Goal: Use online tool/utility: Utilize a website feature to perform a specific function

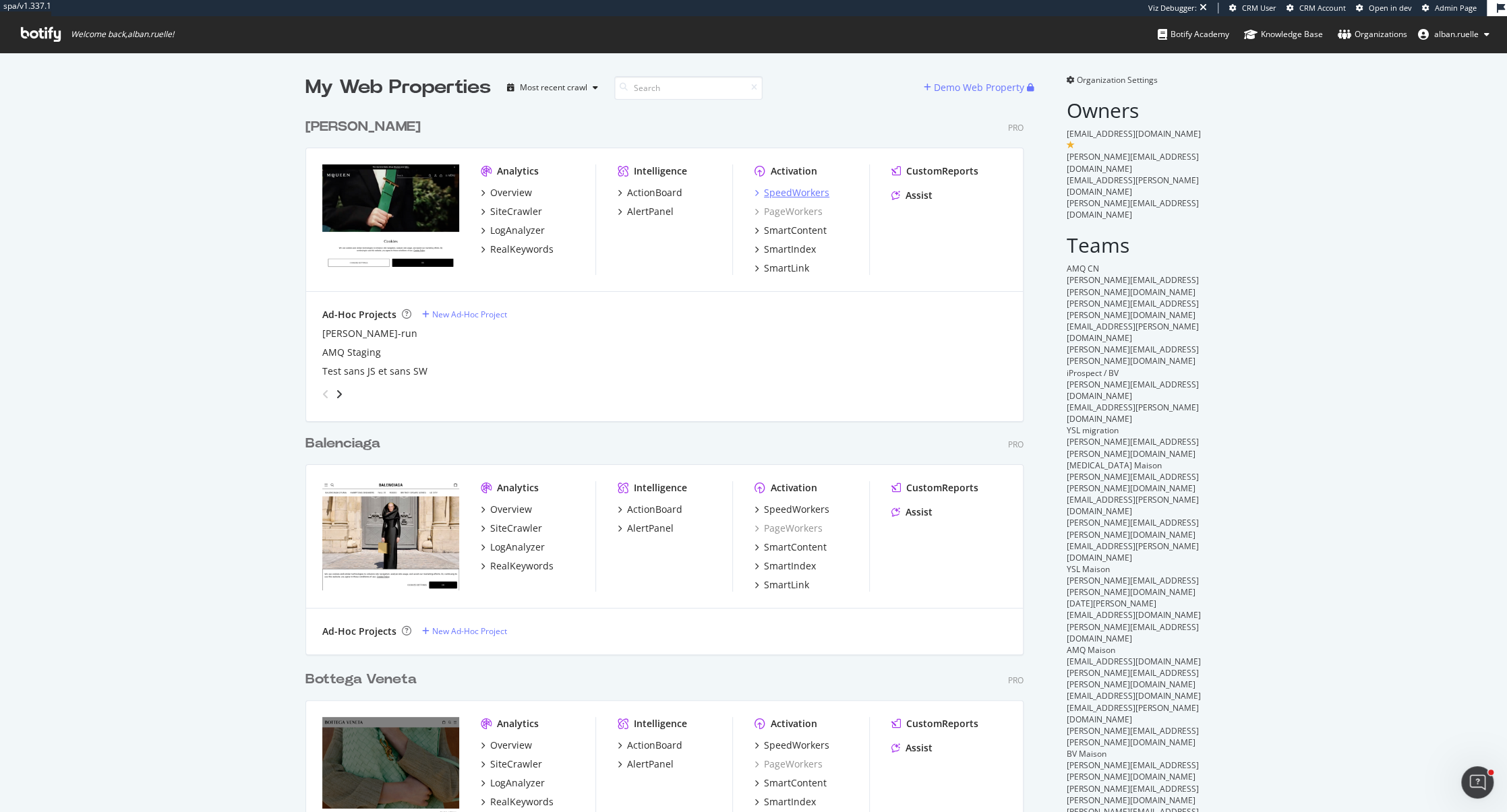
click at [820, 193] on div "SpeedWorkers" at bounding box center [797, 192] width 66 height 13
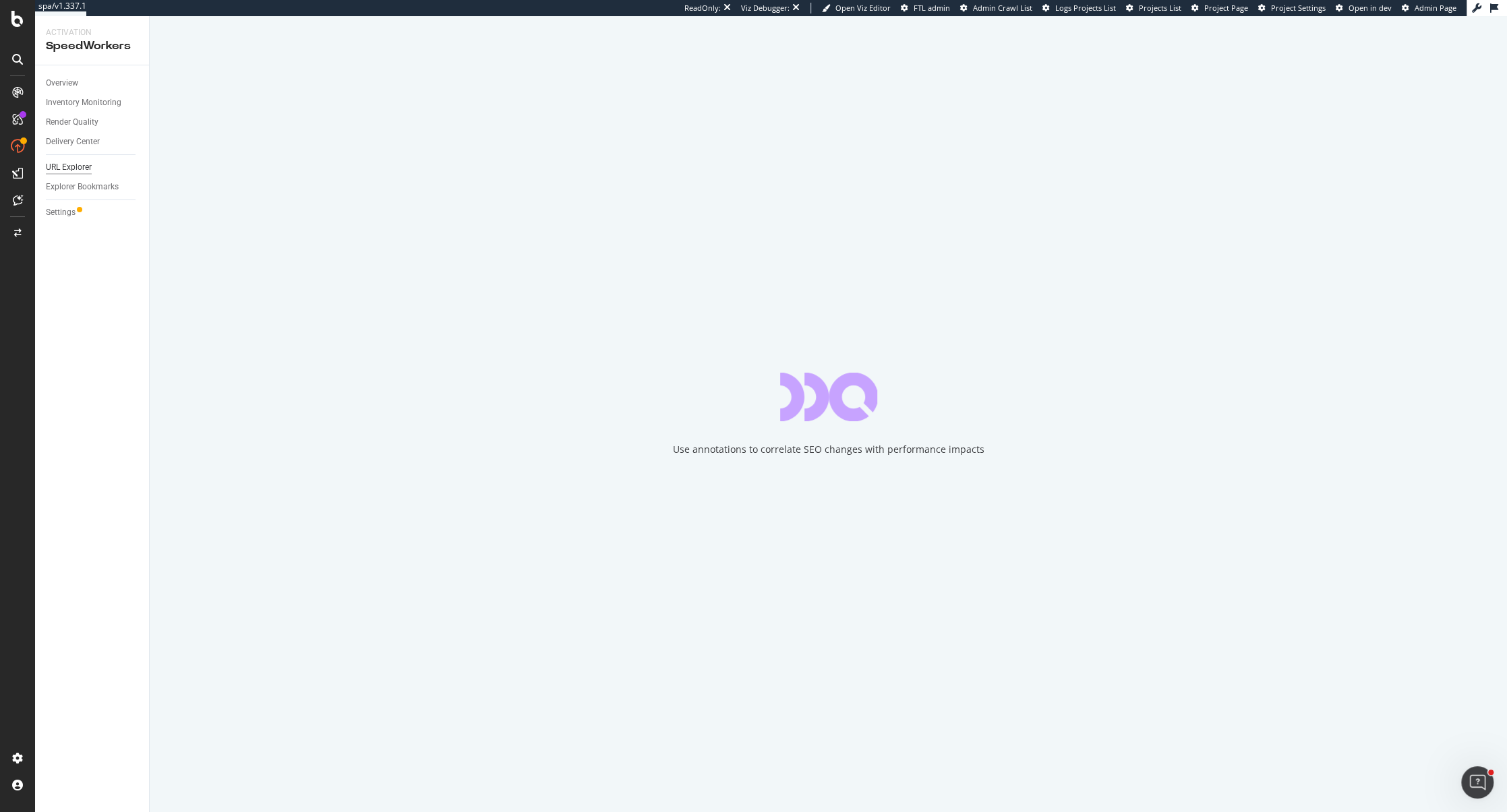
click at [75, 170] on div "URL Explorer" at bounding box center [69, 168] width 46 height 14
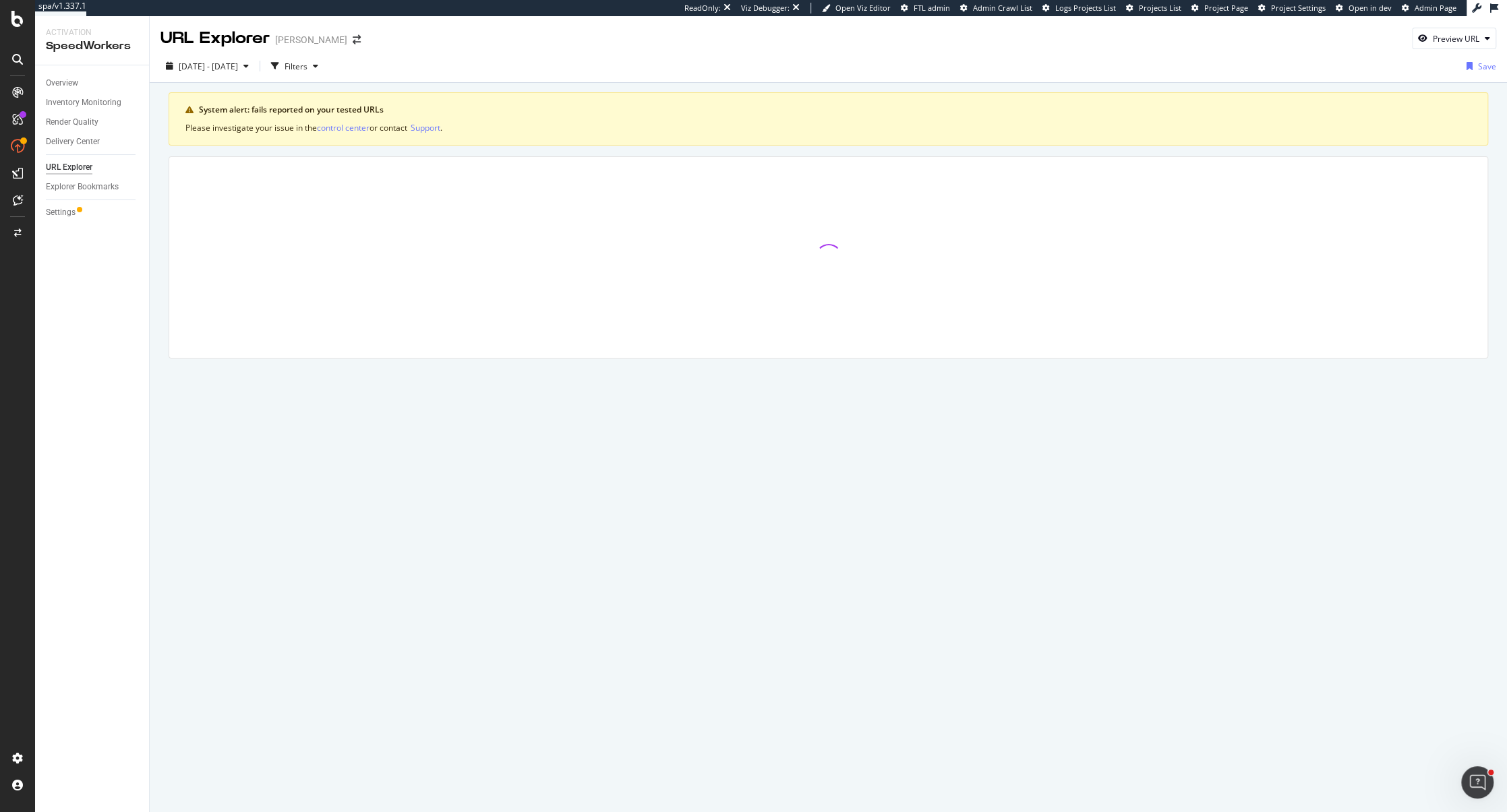
click at [75, 170] on div "URL Explorer" at bounding box center [69, 168] width 47 height 14
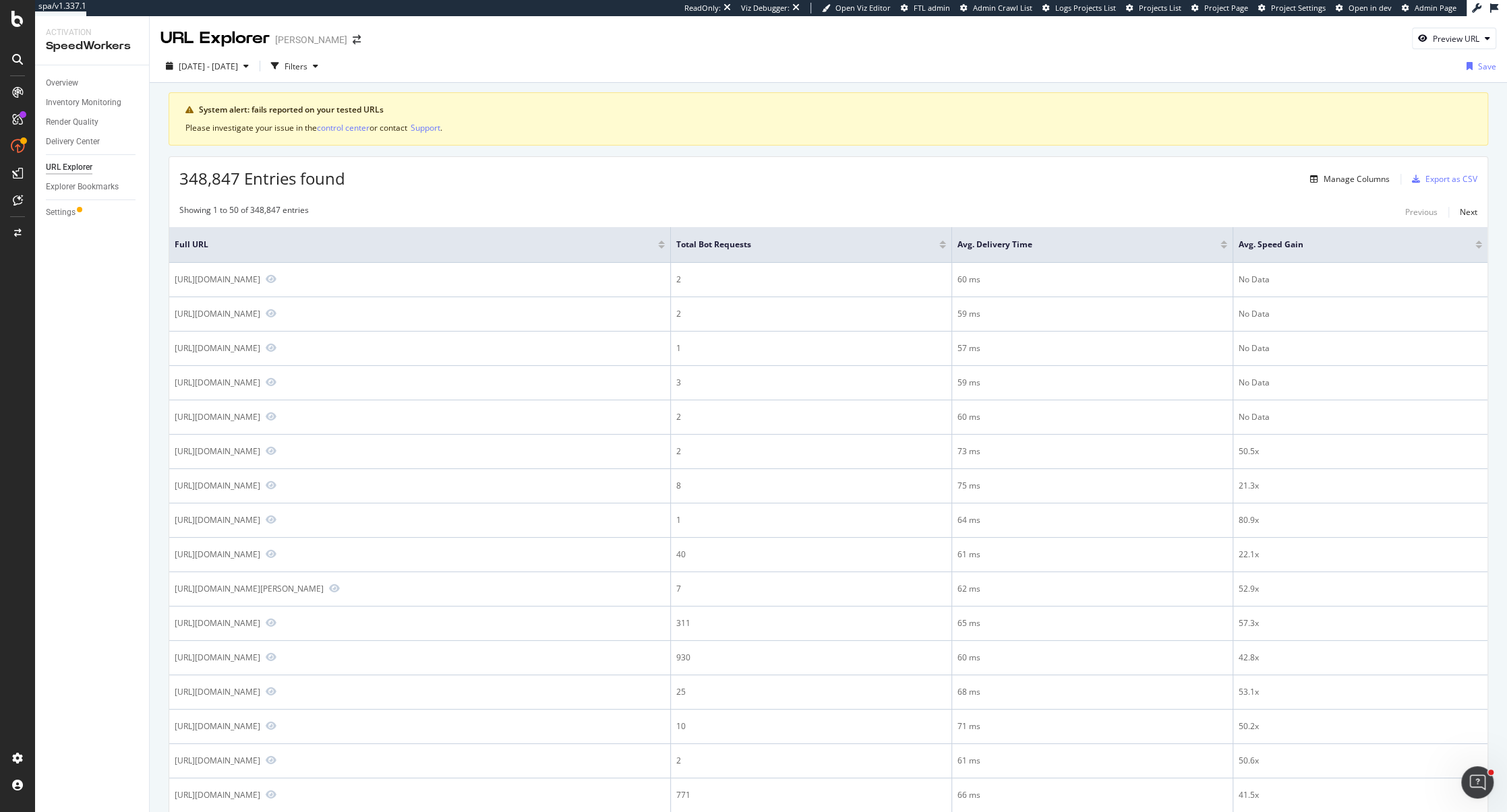
click at [1478, 247] on div at bounding box center [1478, 247] width 7 height 3
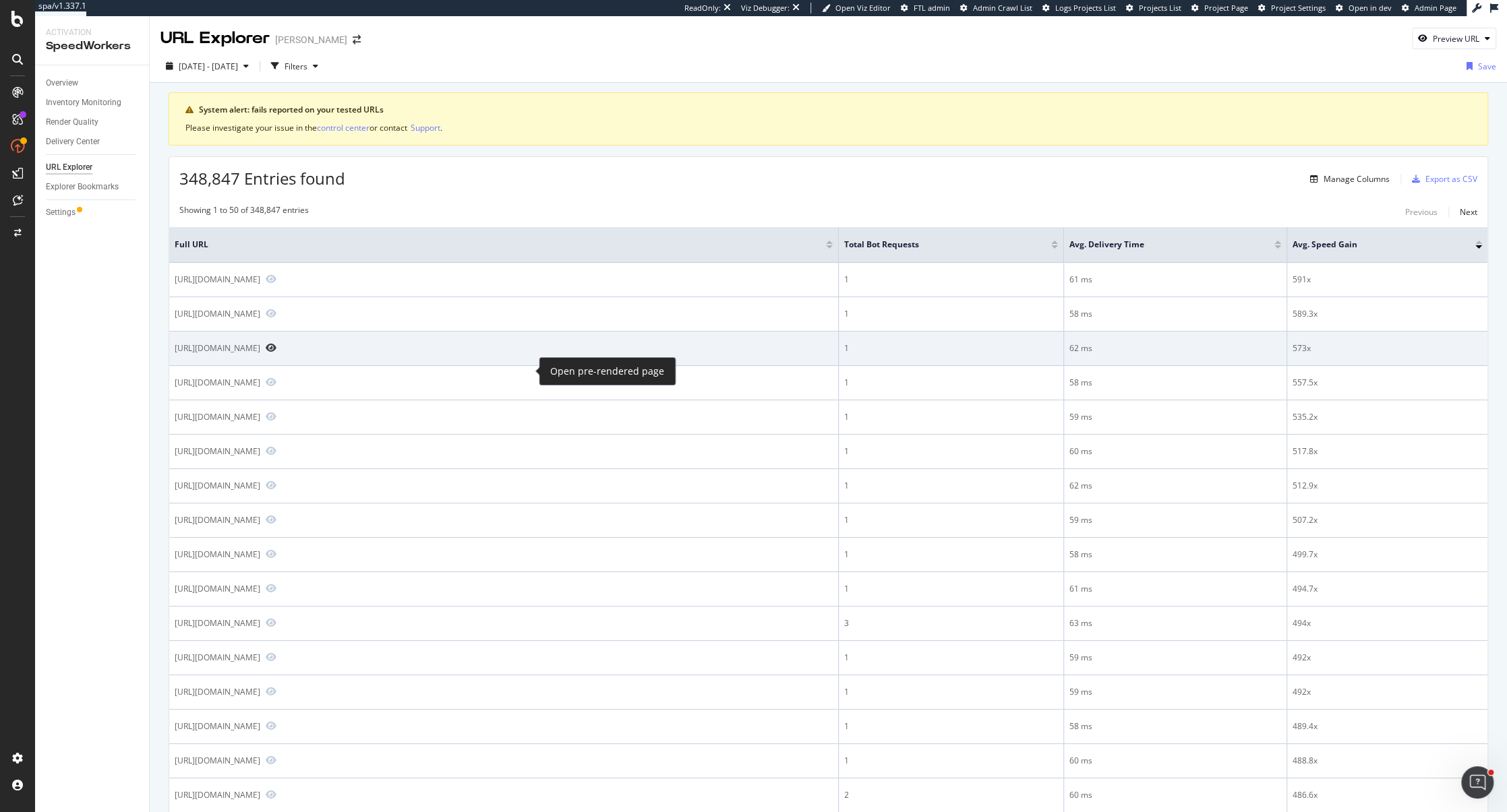
click at [276, 352] on icon "Preview https://www.alexandermcqueen.com/en-th/pr/skull-long-umbrella-5577194A3…" at bounding box center [271, 347] width 11 height 9
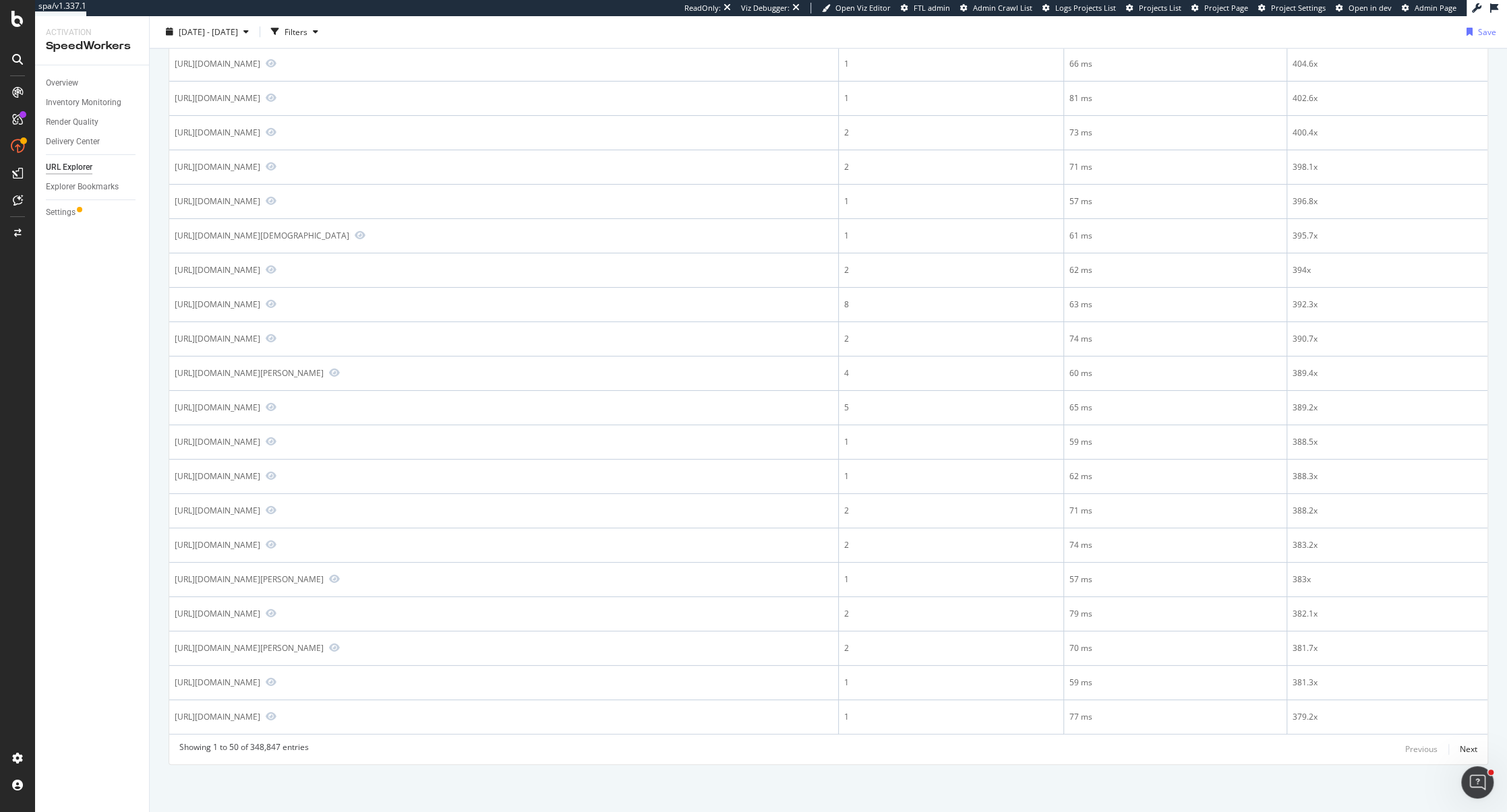
scroll to position [1462, 0]
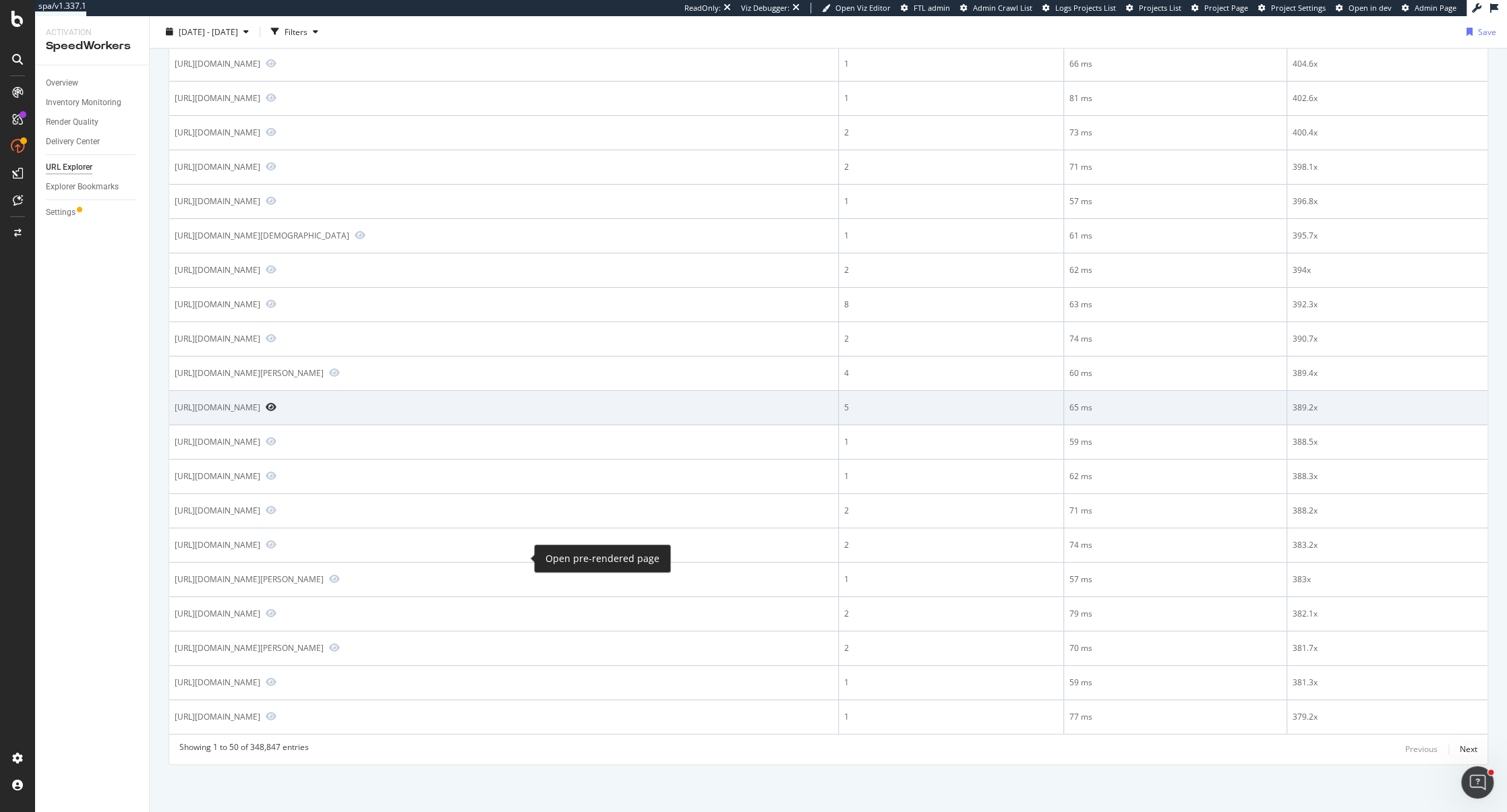
click at [276, 412] on icon "Preview https://www.alexandermcqueen.com/en-ae/pr/oversized-sneaker-553680WIAIG…" at bounding box center [271, 407] width 11 height 9
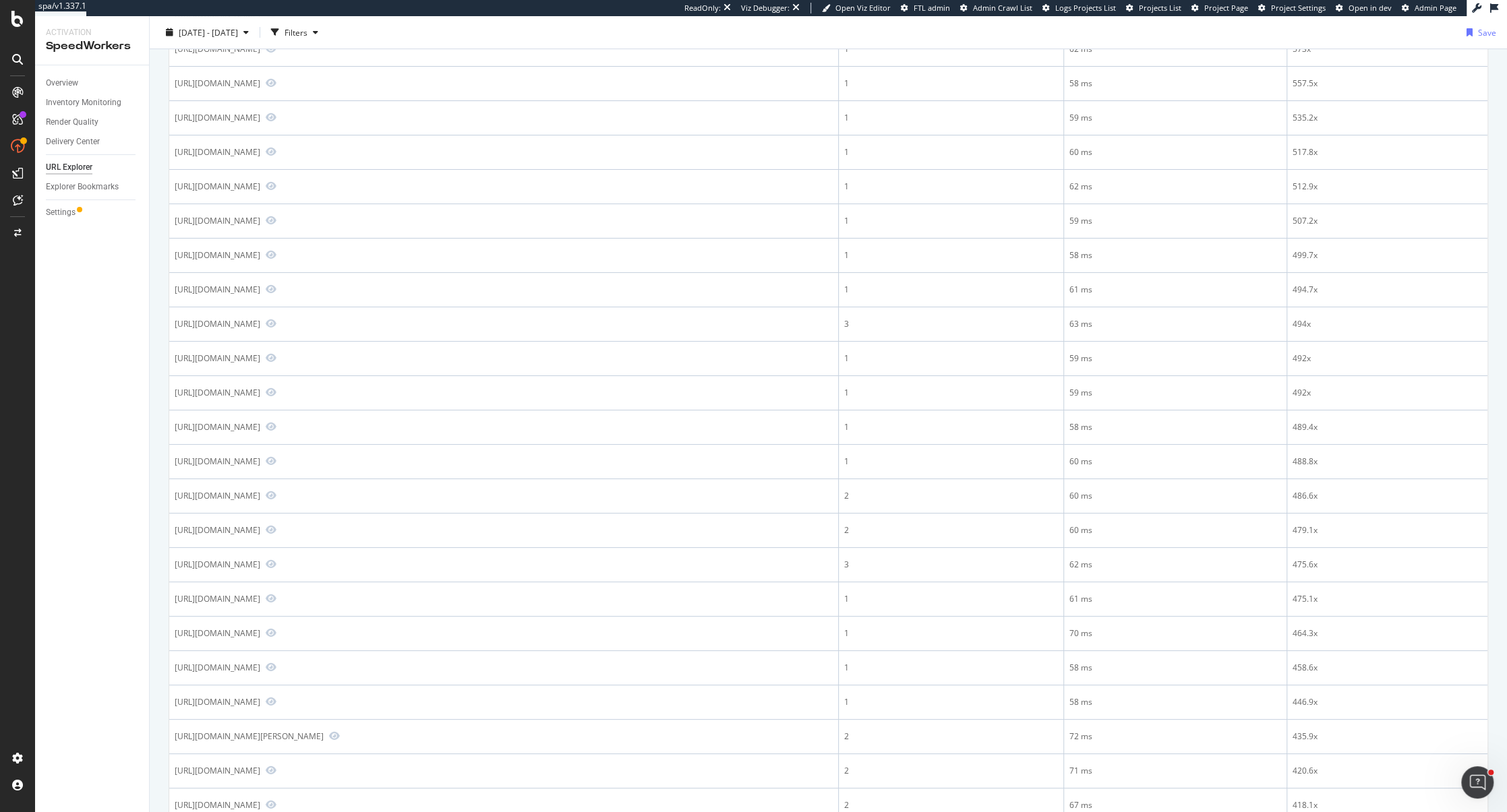
scroll to position [0, 0]
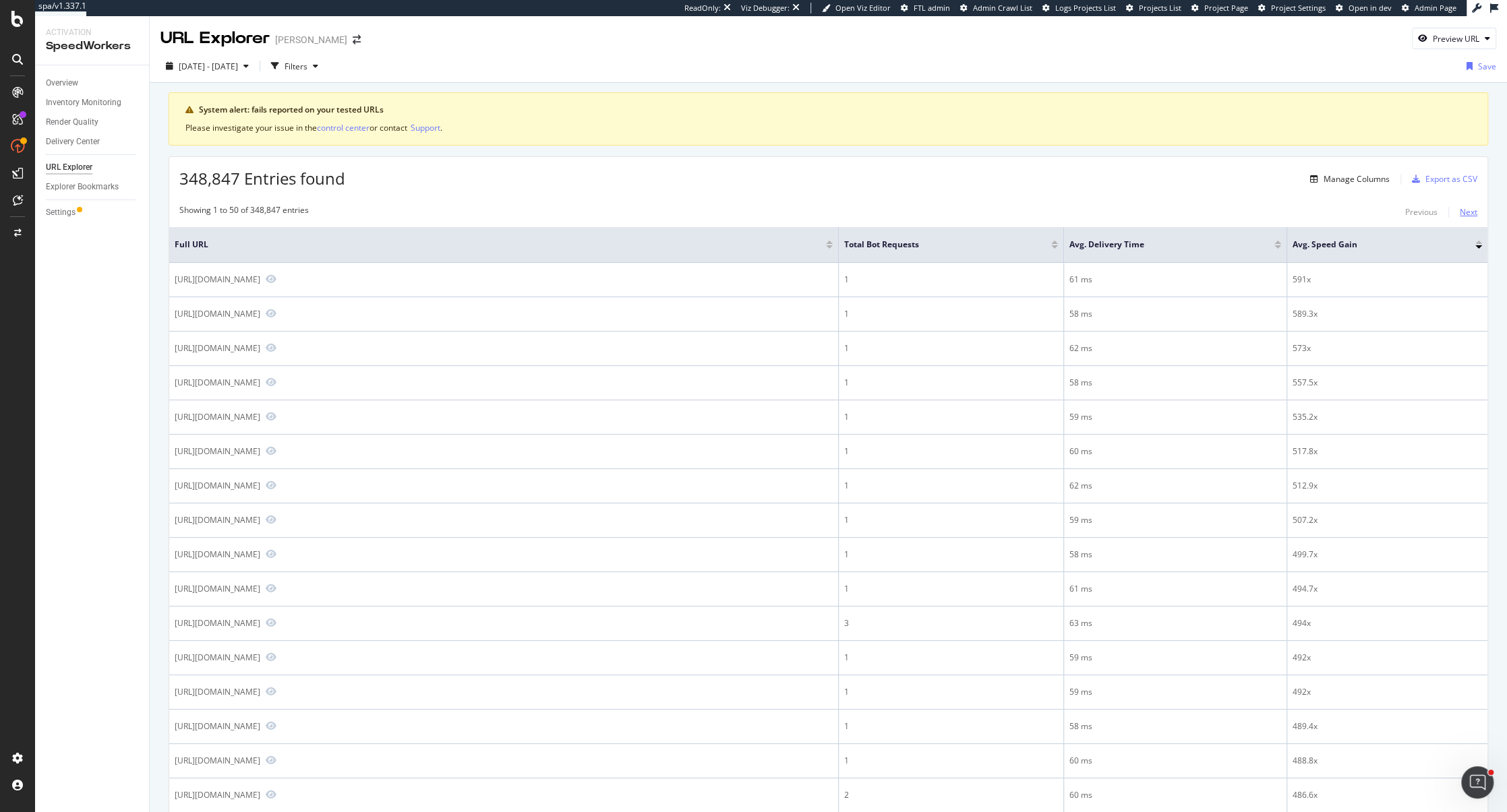
click at [1471, 211] on div "Next" at bounding box center [1468, 212] width 17 height 11
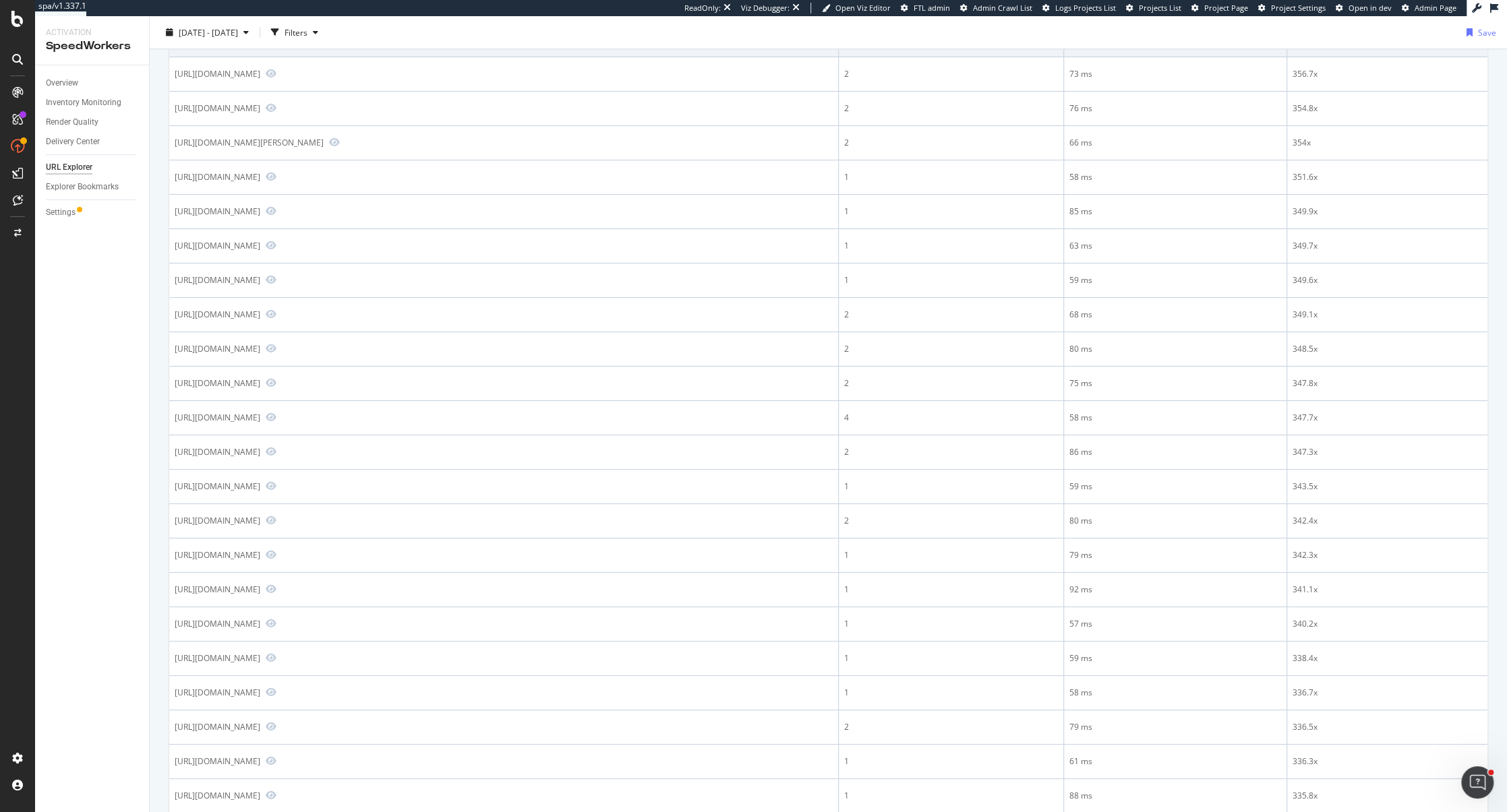
scroll to position [1755, 0]
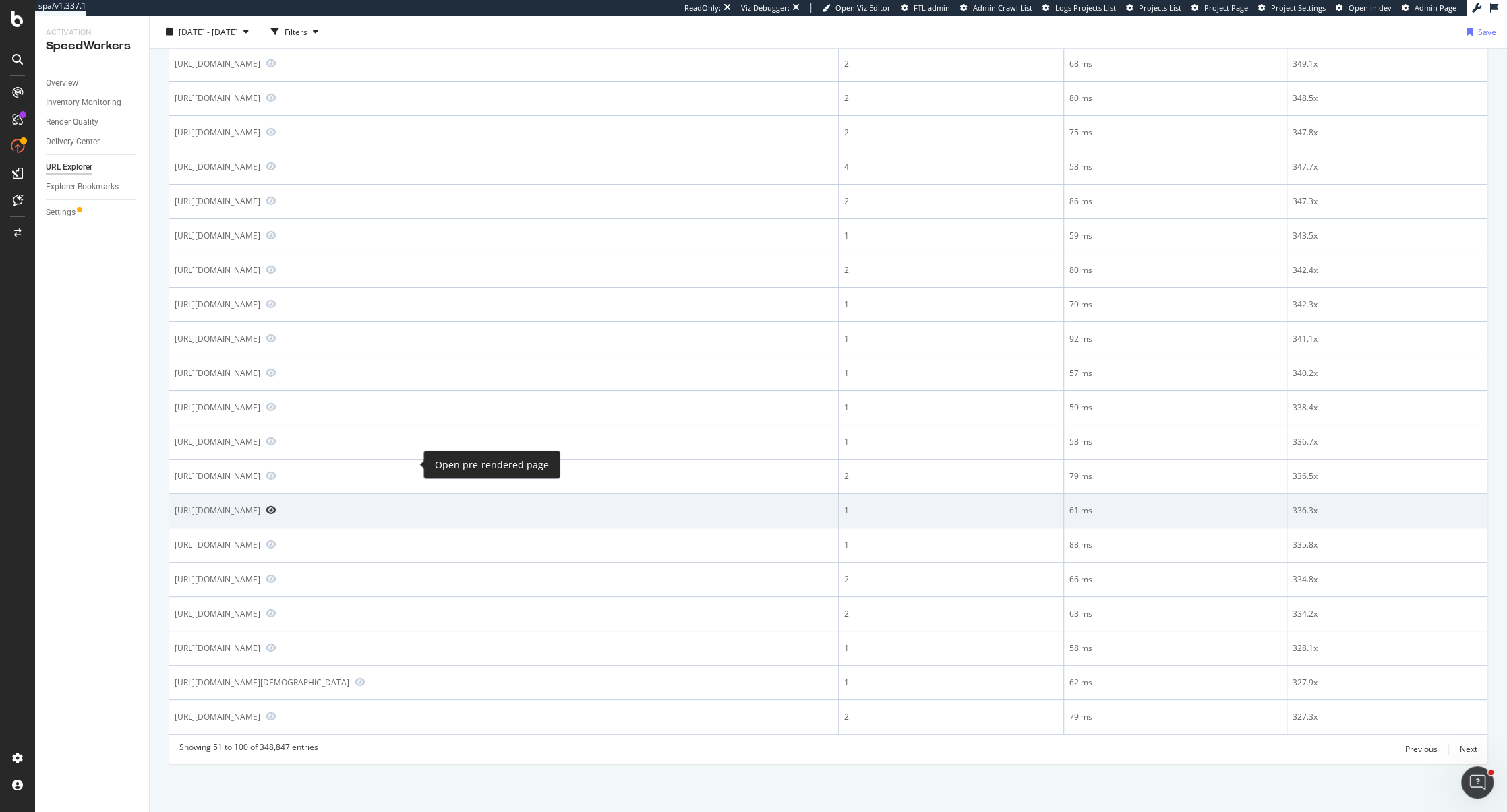
click at [276, 506] on icon "Preview https://www.alexandermcqueen.com/en-ie/pr/prince-of-wales-single-breast…" at bounding box center [271, 510] width 11 height 9
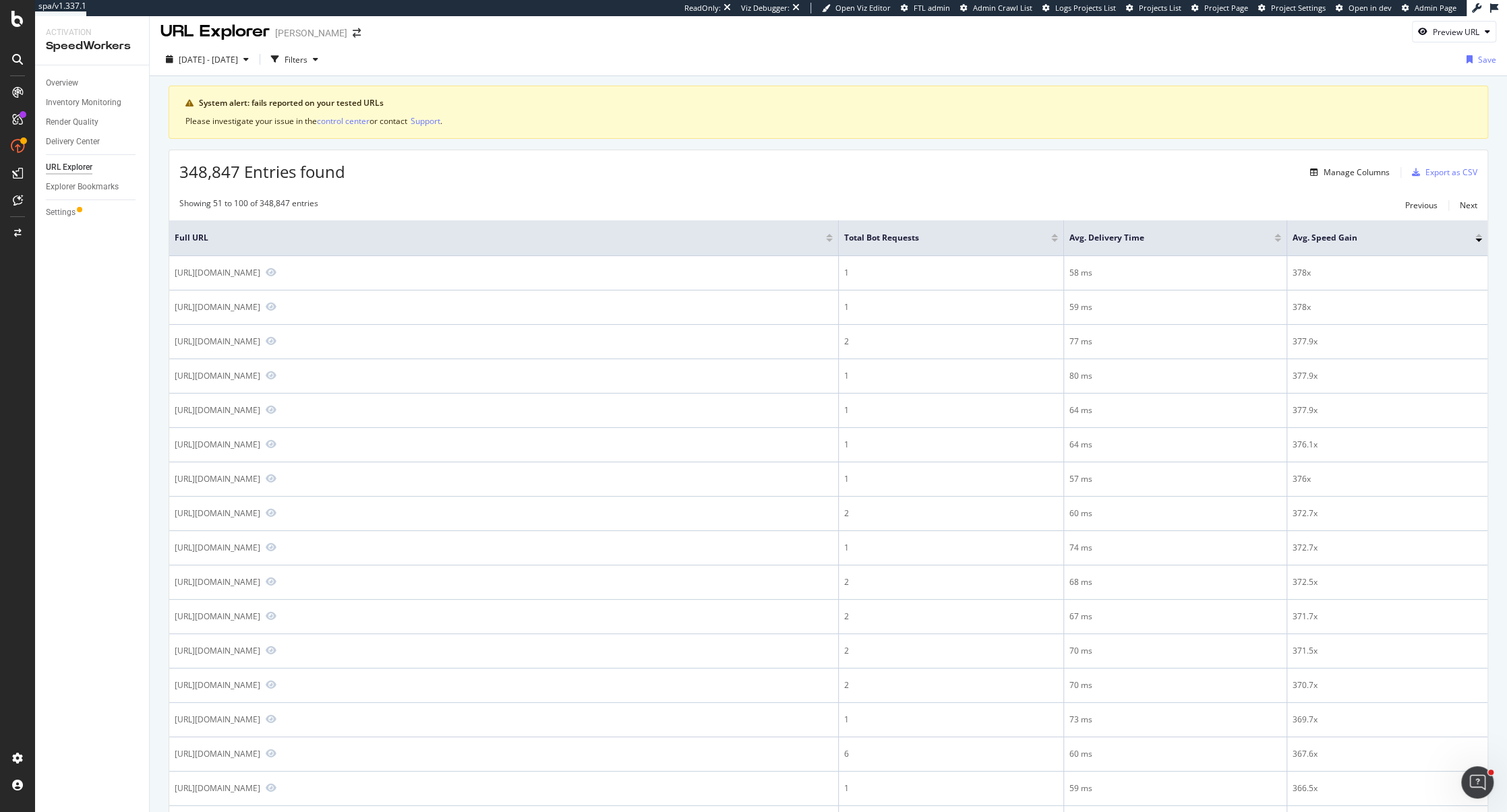
scroll to position [0, 0]
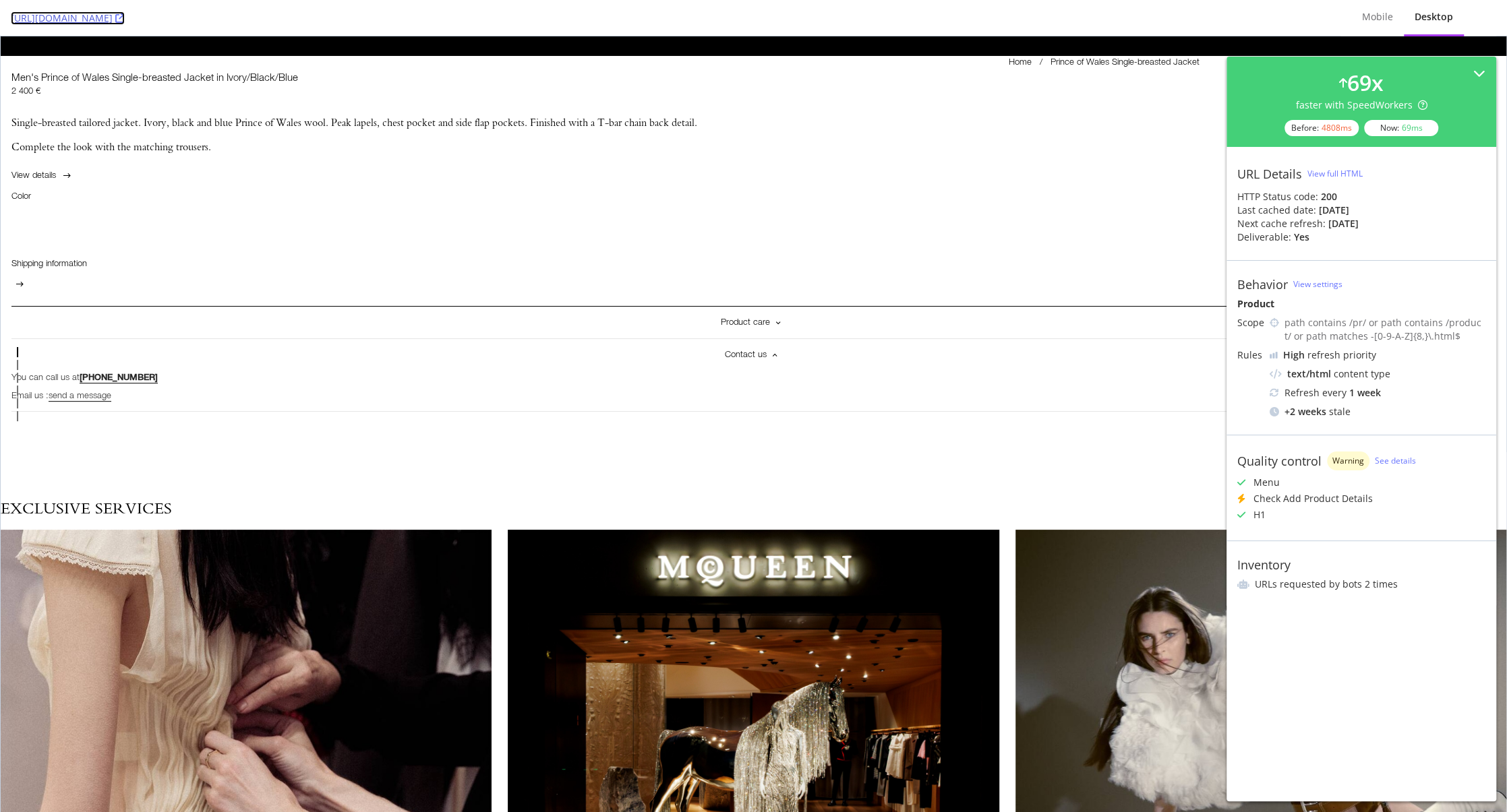
click at [125, 18] on icon at bounding box center [120, 18] width 10 height 9
